Goal: Information Seeking & Learning: Learn about a topic

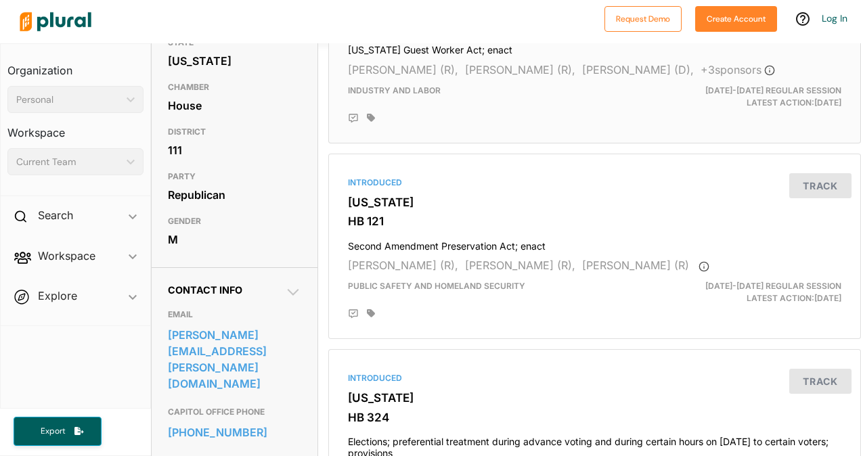
scroll to position [199, 0]
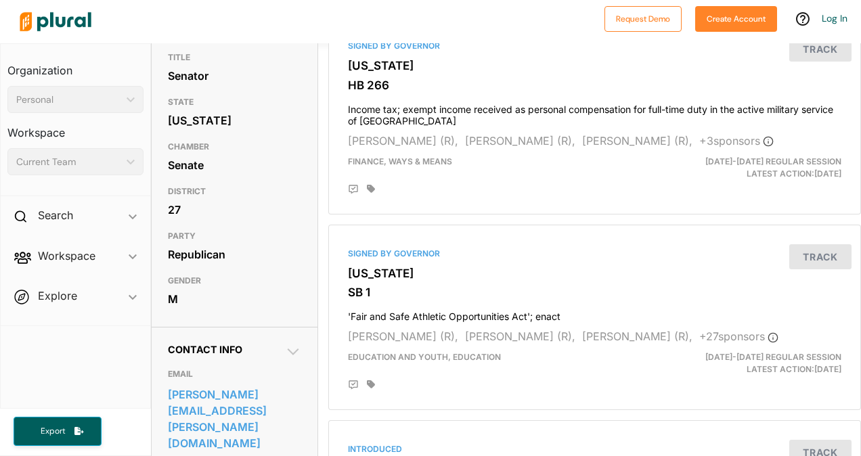
scroll to position [139, 0]
